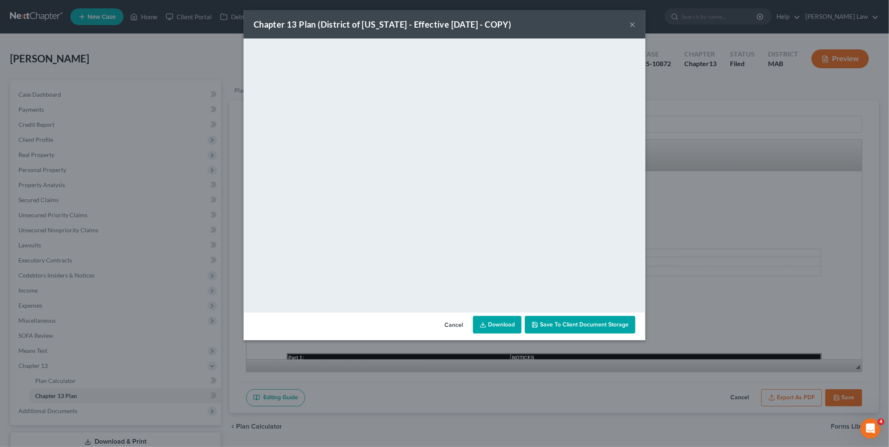
click at [458, 323] on button "Cancel" at bounding box center [454, 325] width 32 height 17
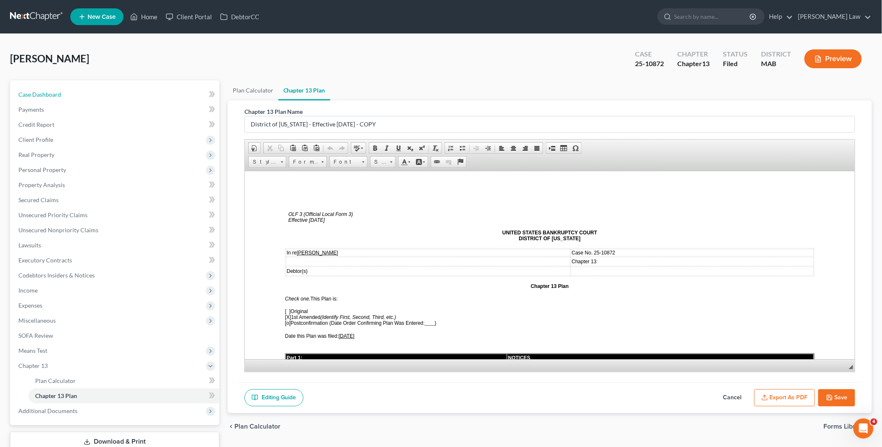
drag, startPoint x: 69, startPoint y: 90, endPoint x: 134, endPoint y: 32, distance: 86.6
click at [69, 90] on link "Case Dashboard" at bounding box center [116, 94] width 208 height 15
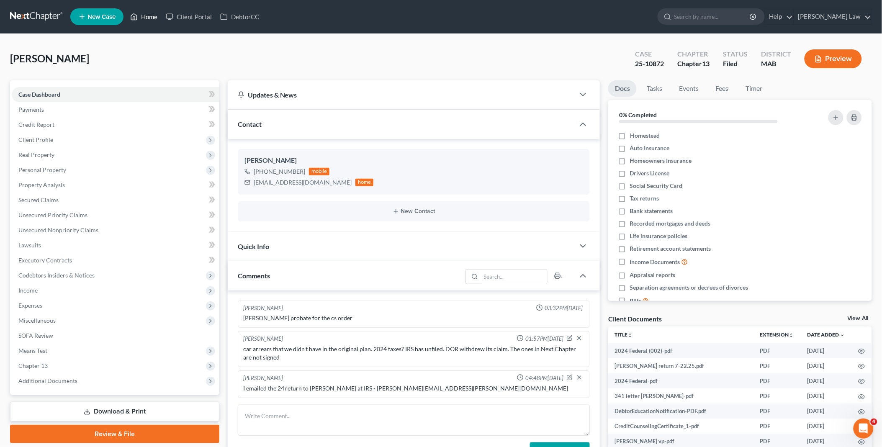
click at [144, 17] on link "Home" at bounding box center [144, 16] width 36 height 15
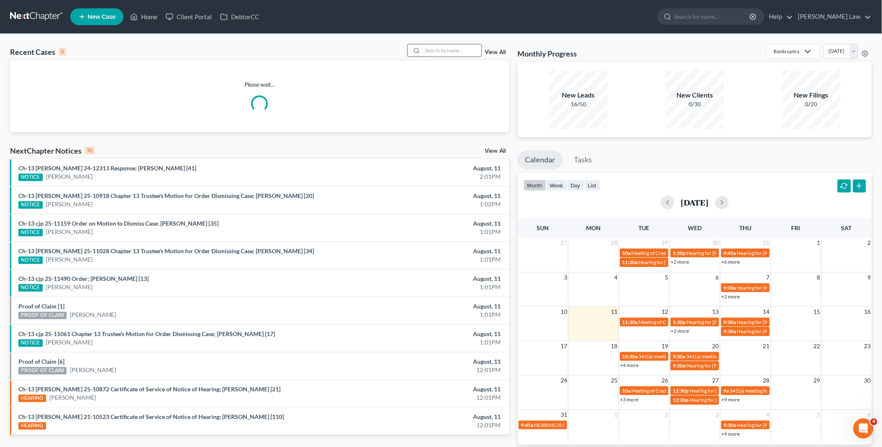
click at [429, 48] on input "search" at bounding box center [452, 50] width 59 height 12
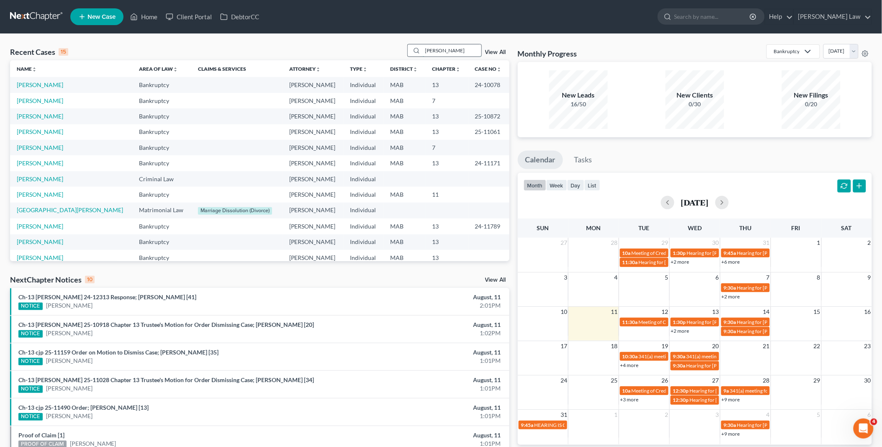
type input "[PERSON_NAME]"
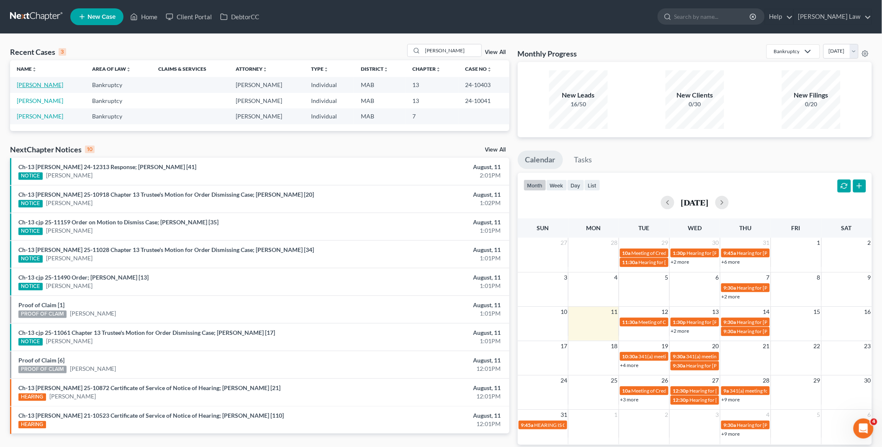
click at [43, 82] on link "[PERSON_NAME]" at bounding box center [40, 84] width 46 height 7
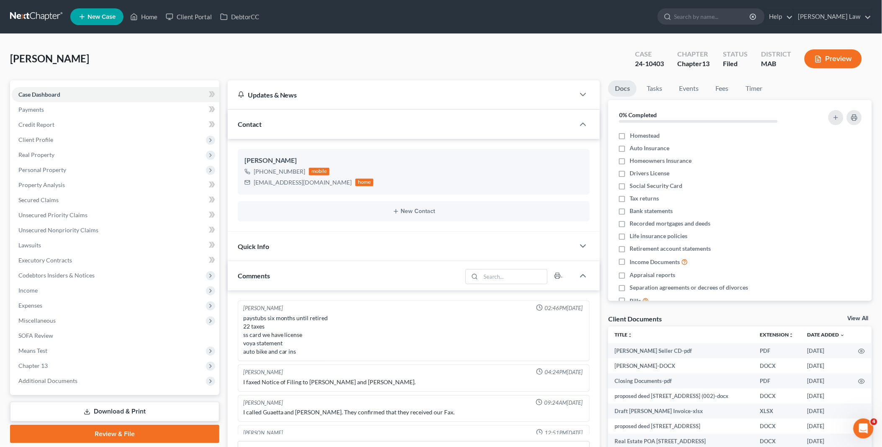
scroll to position [1294, 0]
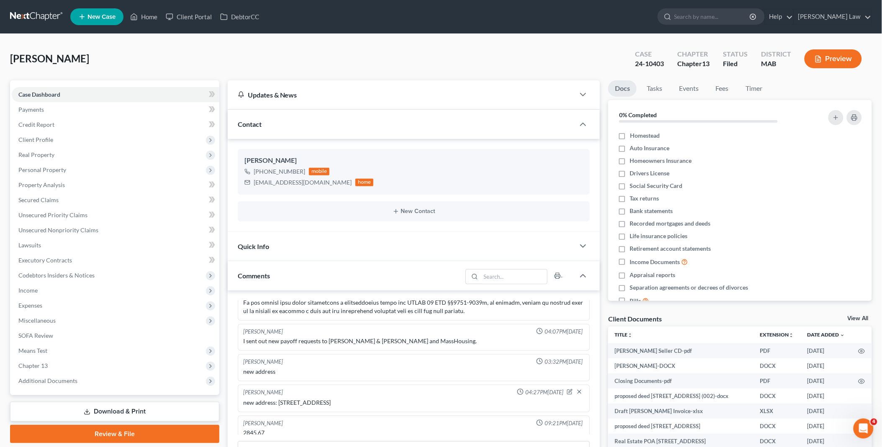
click at [865, 317] on link "View All" at bounding box center [858, 319] width 21 height 6
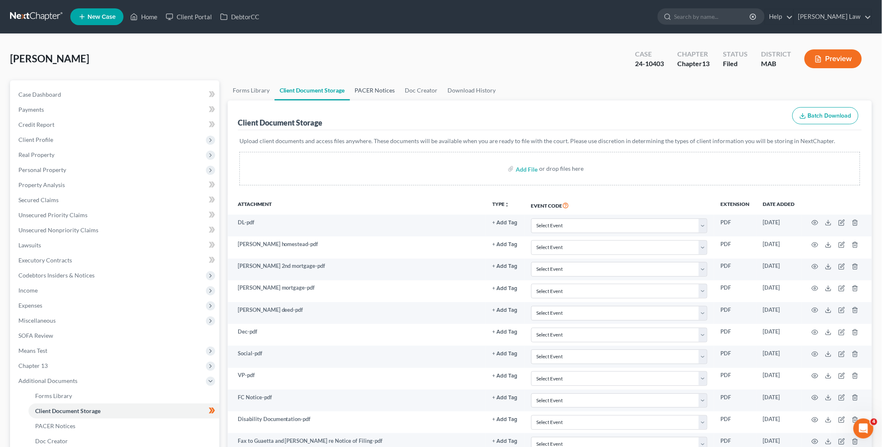
click at [370, 90] on link "PACER Notices" at bounding box center [375, 90] width 50 height 20
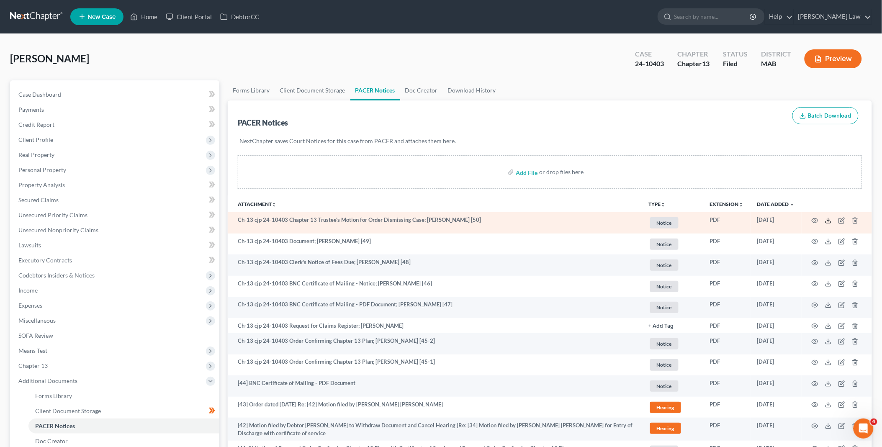
click at [830, 220] on icon at bounding box center [828, 220] width 7 height 7
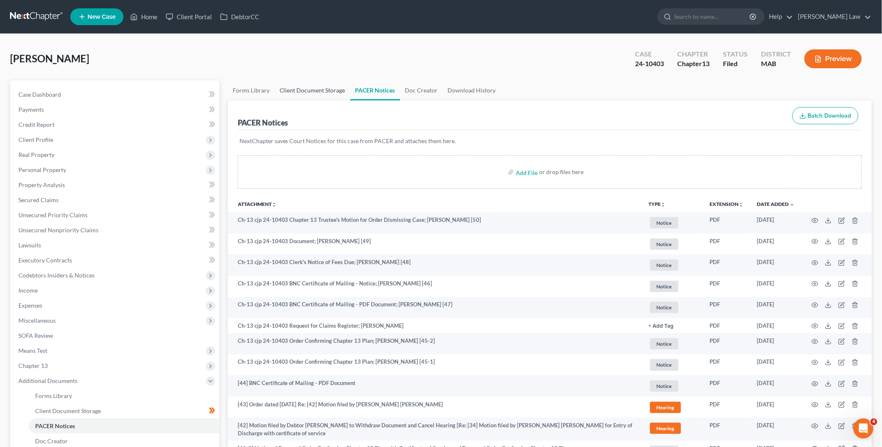
click at [324, 89] on link "Client Document Storage" at bounding box center [313, 90] width 76 height 20
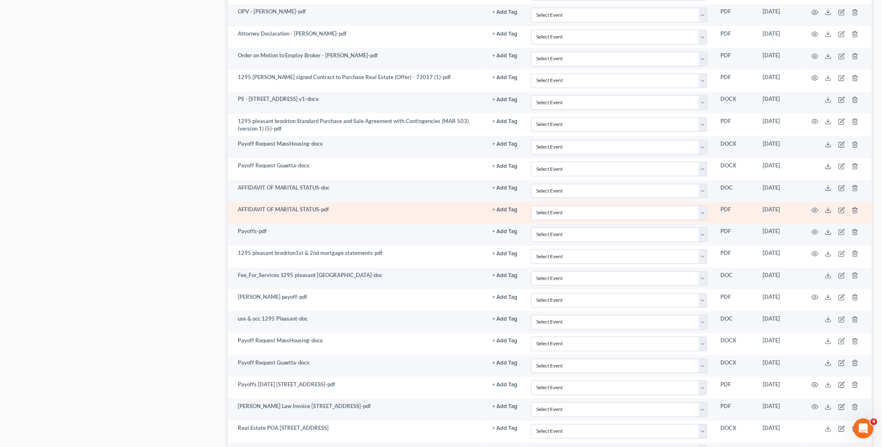
scroll to position [843, 0]
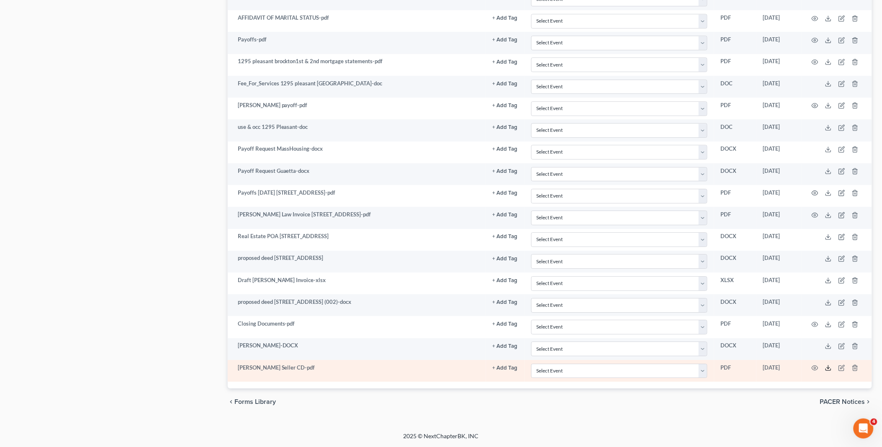
click at [827, 367] on icon at bounding box center [828, 368] width 7 height 7
